Goal: Task Accomplishment & Management: Use online tool/utility

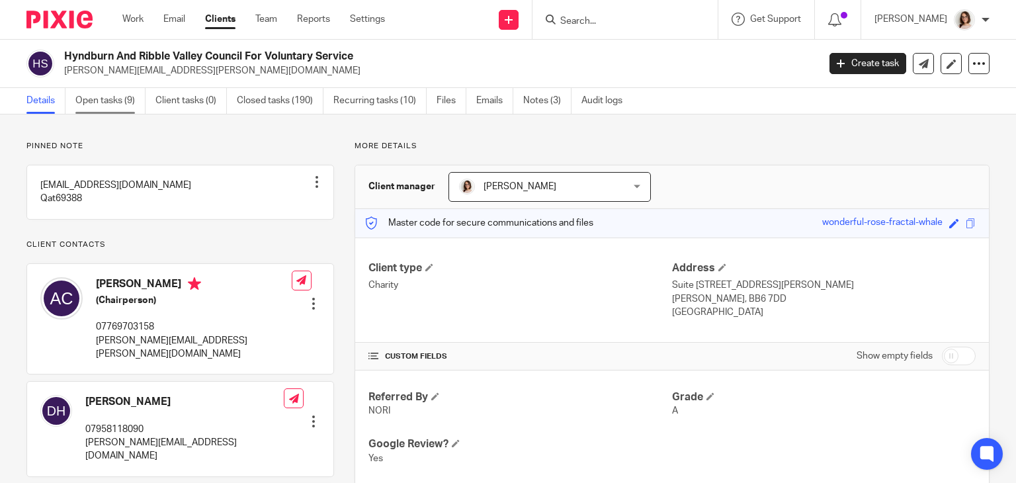
click at [106, 104] on link "Open tasks (9)" at bounding box center [110, 101] width 70 height 26
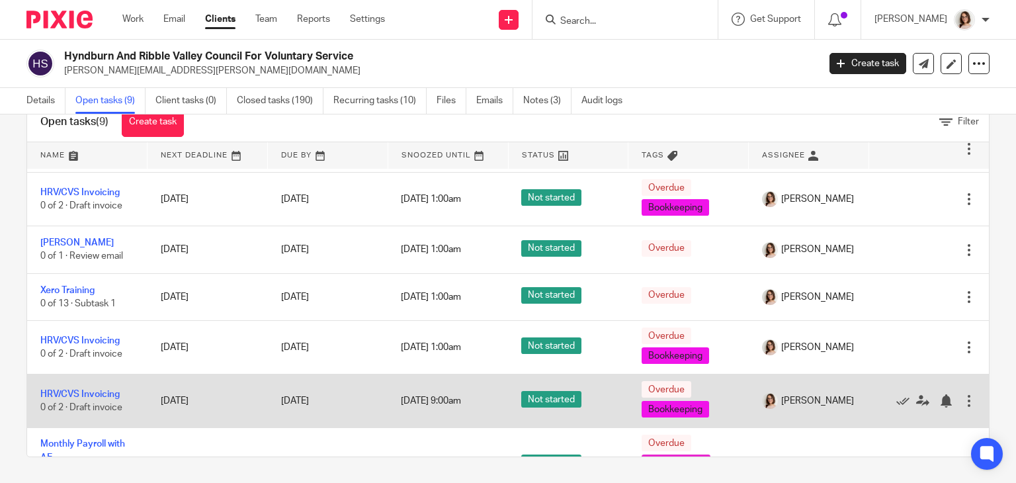
scroll to position [90, 0]
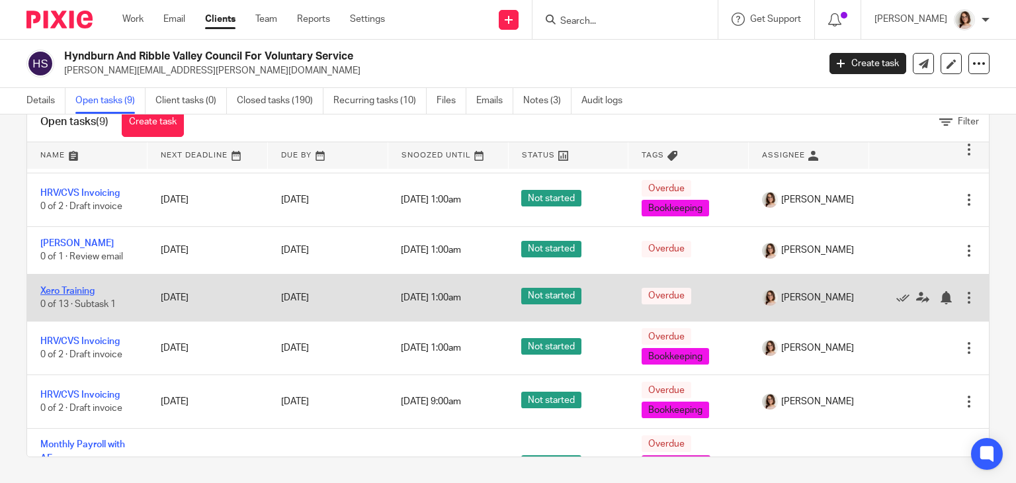
click at [75, 293] on link "Xero Training" at bounding box center [67, 290] width 54 height 9
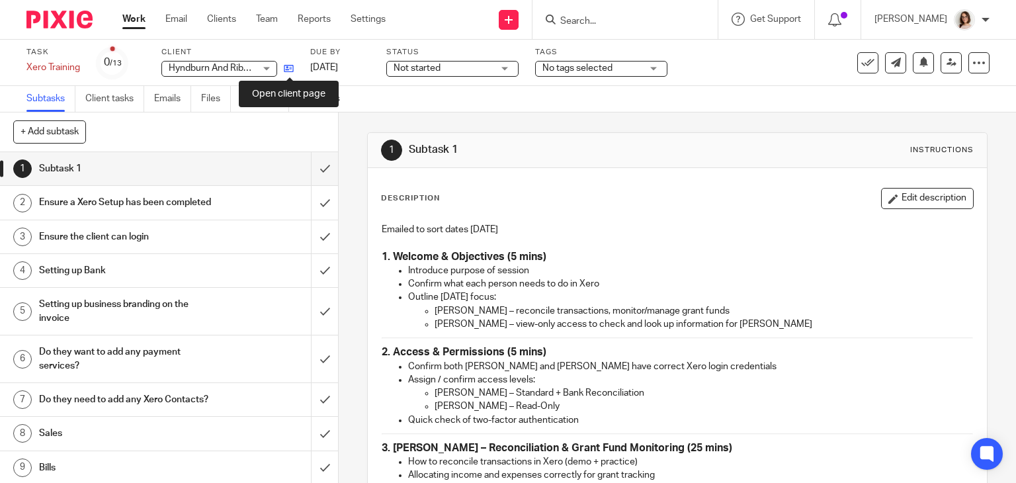
click at [292, 64] on icon at bounding box center [289, 68] width 10 height 10
click at [144, 247] on h1 "Ensure the client can login" at bounding box center [125, 237] width 173 height 20
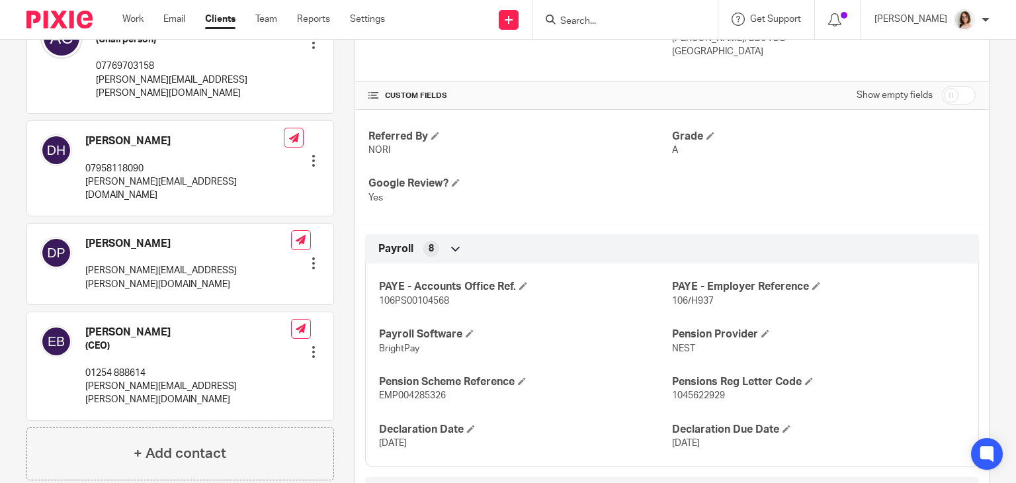
scroll to position [262, 0]
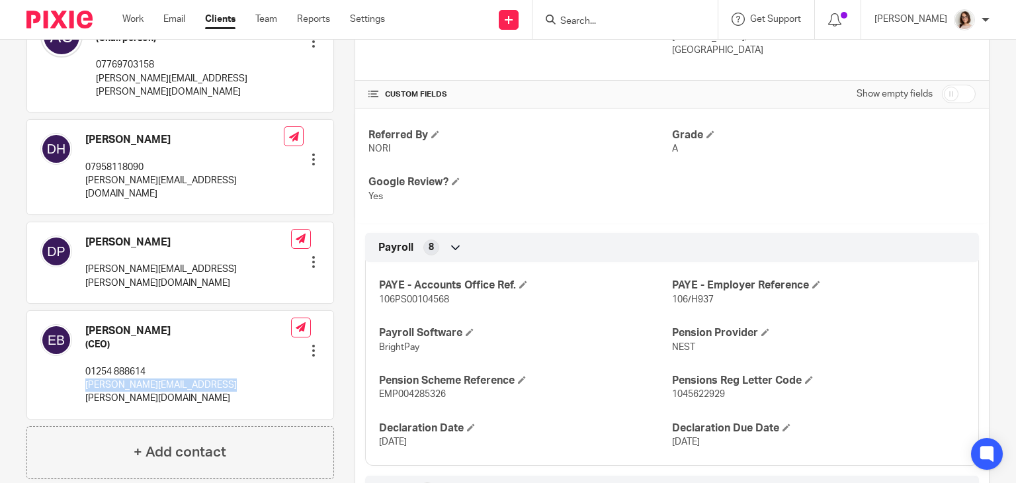
drag, startPoint x: 208, startPoint y: 360, endPoint x: 85, endPoint y: 362, distance: 123.0
click at [85, 362] on div "Elaine Barker (CEO) 01254 888614 elaine.barker@hrv-cvs.org.uk Edit contact Crea…" at bounding box center [180, 365] width 306 height 108
copy p "elaine.barker@hrv-cvs.org.uk"
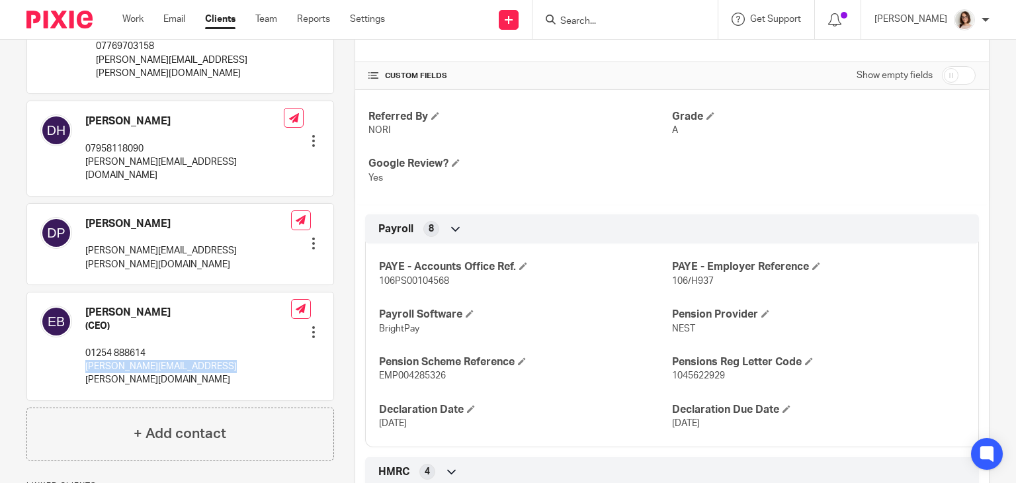
scroll to position [280, 0]
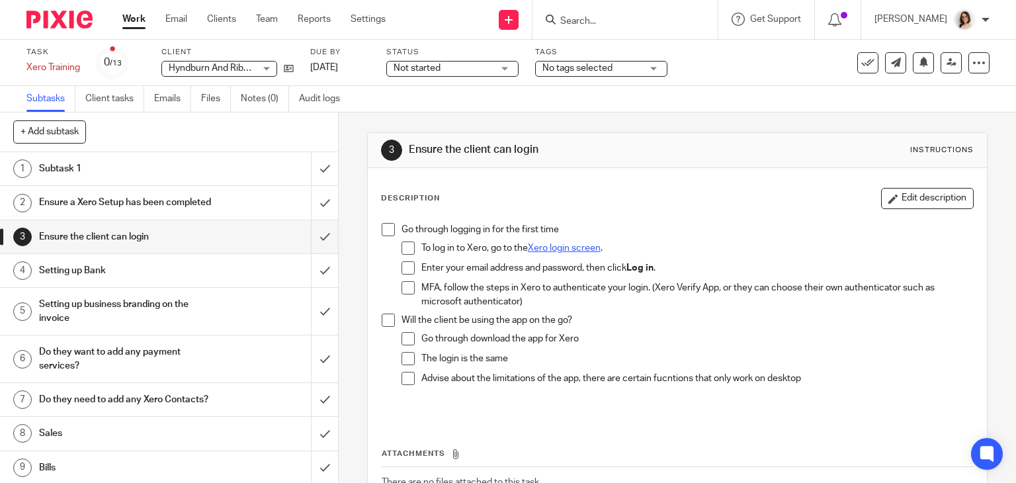
click at [149, 280] on h1 "Setting up Bank" at bounding box center [125, 271] width 173 height 20
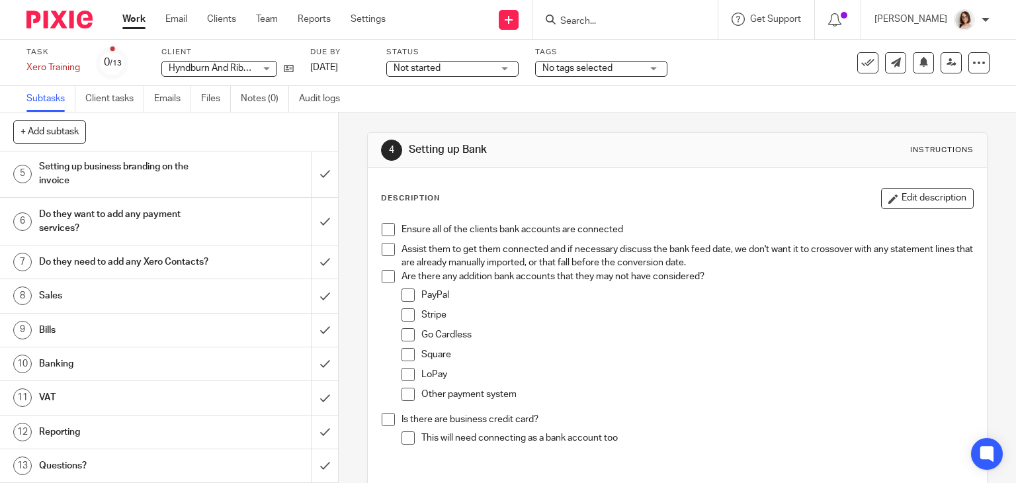
scroll to position [163, 0]
click at [108, 297] on h1 "Sales" at bounding box center [125, 296] width 173 height 20
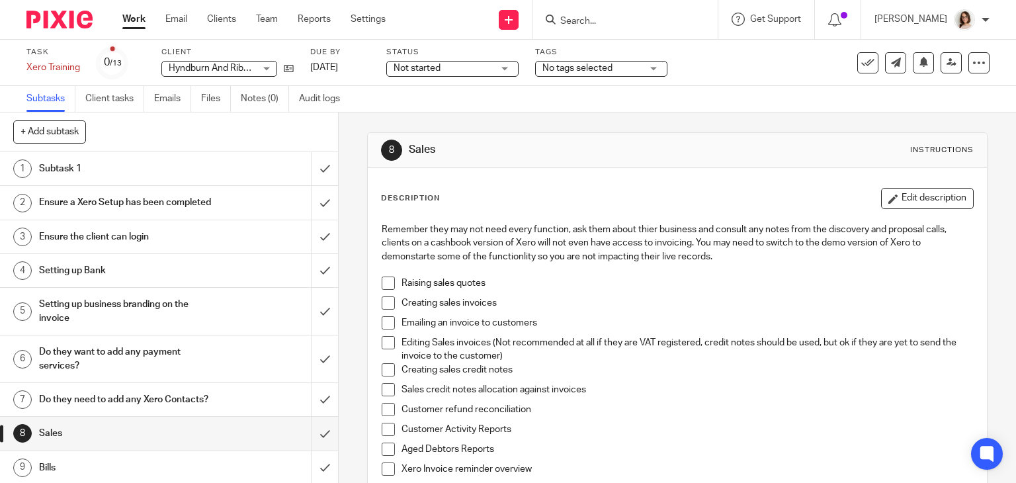
scroll to position [163, 0]
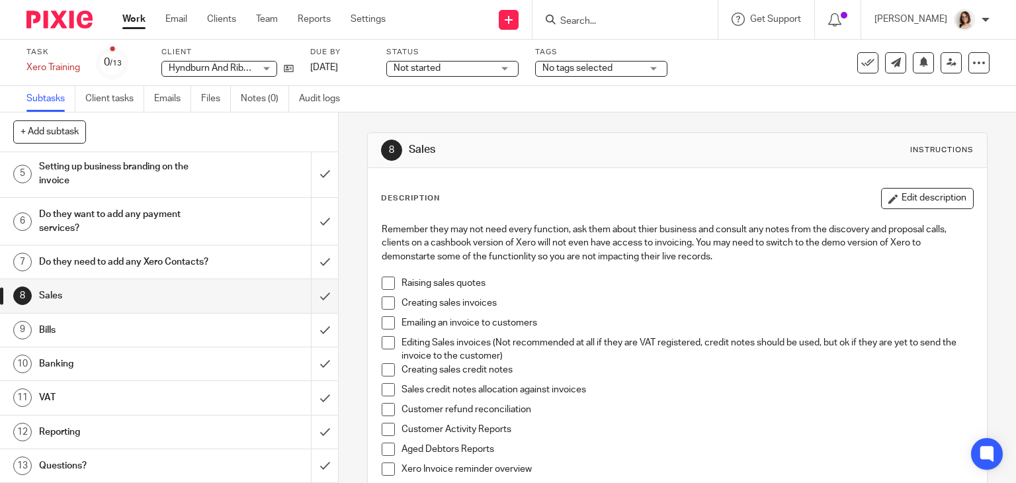
click at [134, 252] on h1 "Do they need to add any Xero Contacts?" at bounding box center [125, 262] width 173 height 20
